Goal: Complete application form: Complete application form

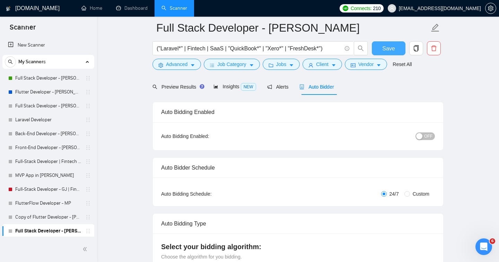
click at [383, 44] on span "Save" at bounding box center [389, 48] width 12 height 9
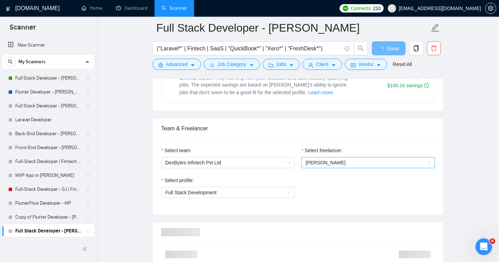
click at [429, 161] on span "[PERSON_NAME]" at bounding box center [368, 162] width 125 height 10
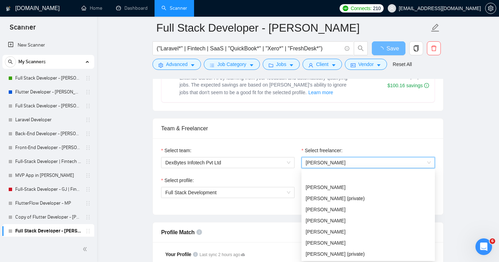
scroll to position [22, 0]
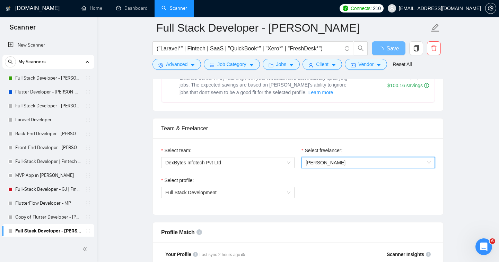
type input "a"
click at [329, 164] on span "[PERSON_NAME]" at bounding box center [326, 163] width 40 height 6
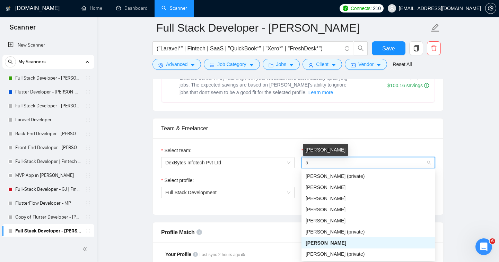
type input "ak"
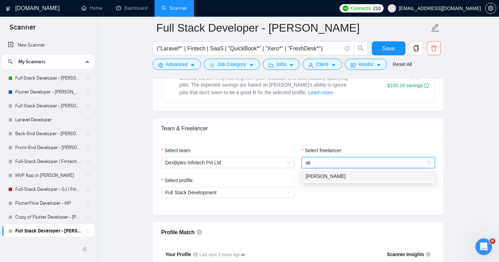
scroll to position [0, 0]
click at [319, 174] on span "[PERSON_NAME]" at bounding box center [326, 176] width 40 height 6
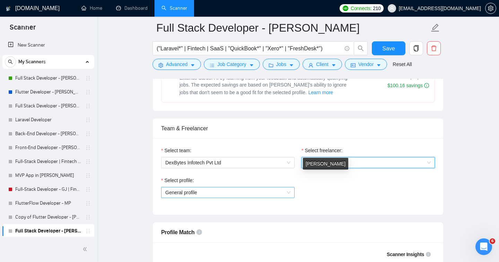
click at [289, 194] on span "General profile" at bounding box center [227, 192] width 125 height 10
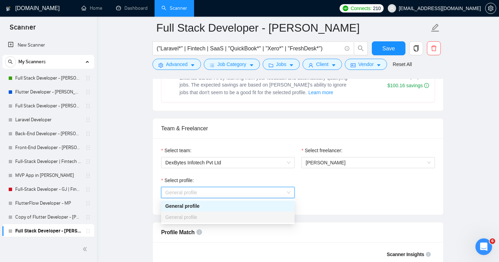
click at [289, 194] on span "General profile" at bounding box center [227, 192] width 125 height 10
